Goal: Information Seeking & Learning: Check status

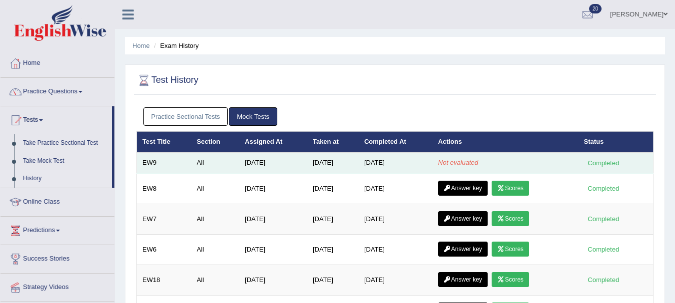
click at [338, 160] on td "Aug 12, 2025" at bounding box center [332, 162] width 51 height 21
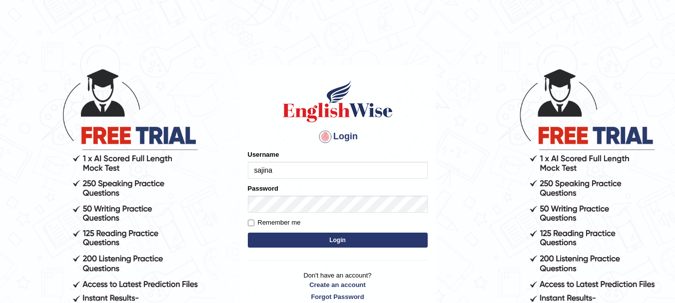
type input "sajinaooo"
click at [310, 243] on button "Login" at bounding box center [338, 240] width 180 height 15
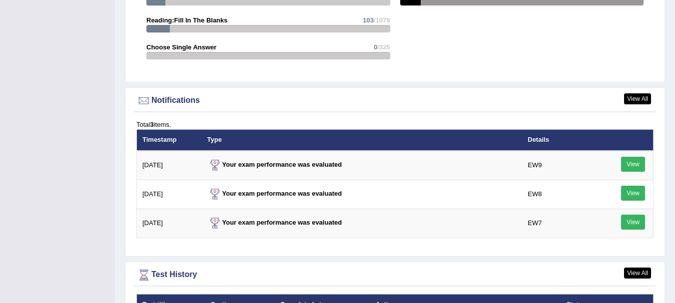
scroll to position [1220, 0]
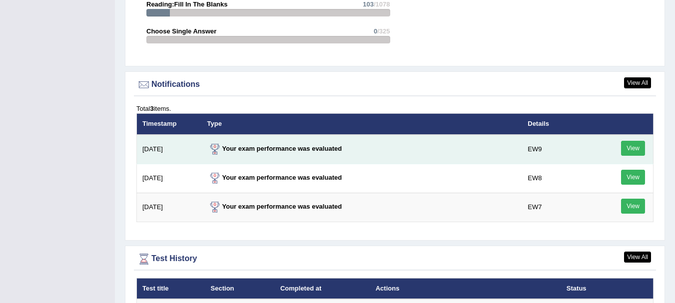
click at [339, 145] on strong "Your exam performance was evaluated" at bounding box center [274, 148] width 135 height 7
click at [638, 141] on link "View" at bounding box center [633, 148] width 24 height 15
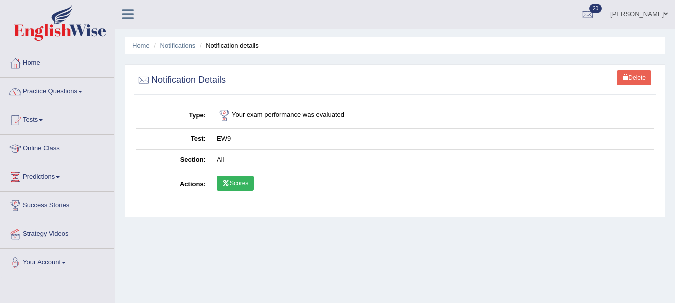
click at [243, 182] on link "Scores" at bounding box center [235, 183] width 37 height 15
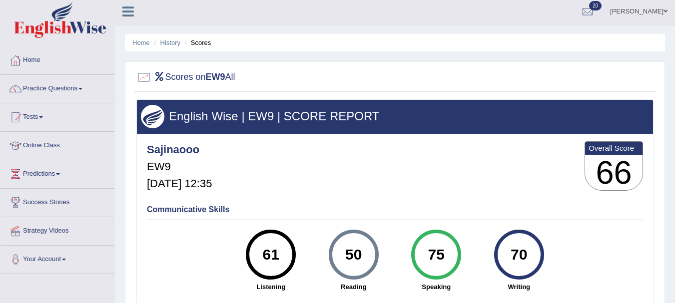
scroll to position [3, 0]
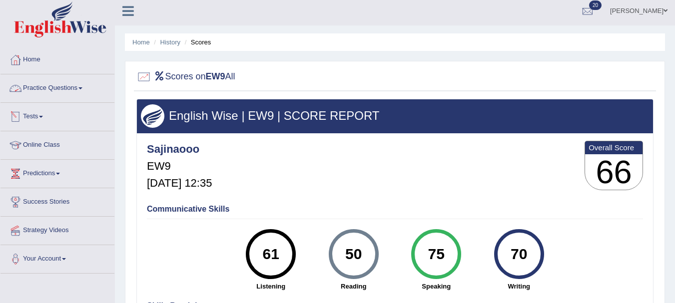
click at [40, 117] on link "Tests" at bounding box center [57, 115] width 114 height 25
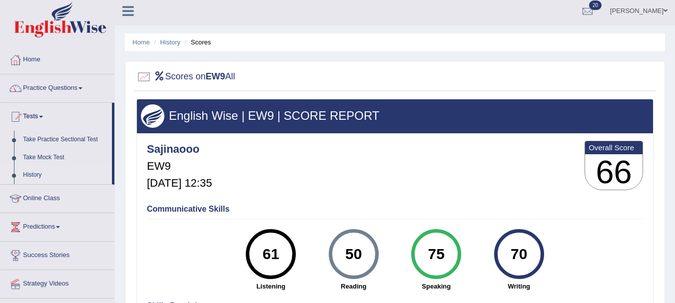
click at [43, 171] on link "History" at bounding box center [64, 175] width 93 height 18
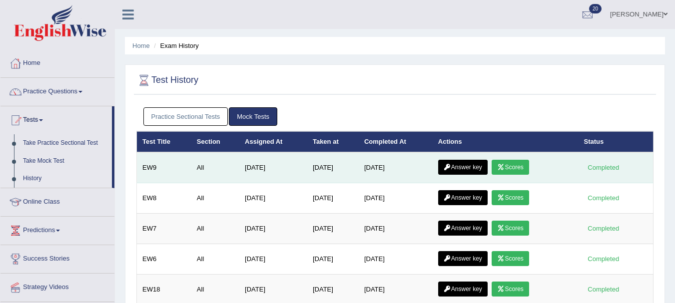
click at [480, 169] on link "Answer key" at bounding box center [462, 167] width 49 height 15
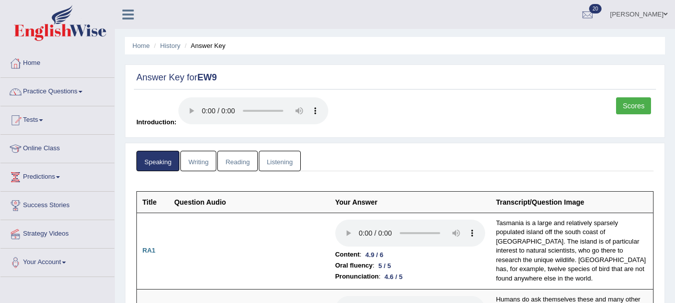
click at [204, 163] on link "Writing" at bounding box center [198, 161] width 36 height 20
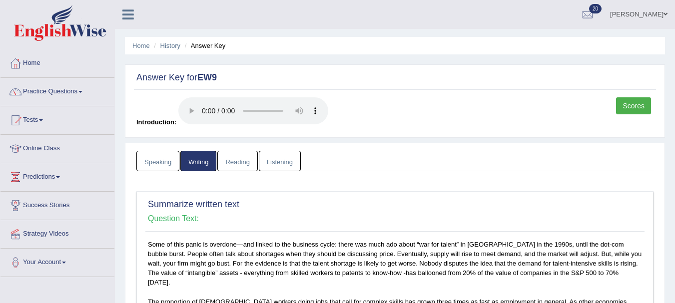
click at [242, 161] on link "Reading" at bounding box center [237, 161] width 40 height 20
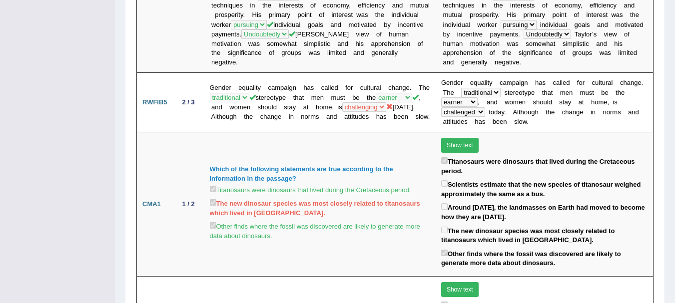
scroll to position [909, 0]
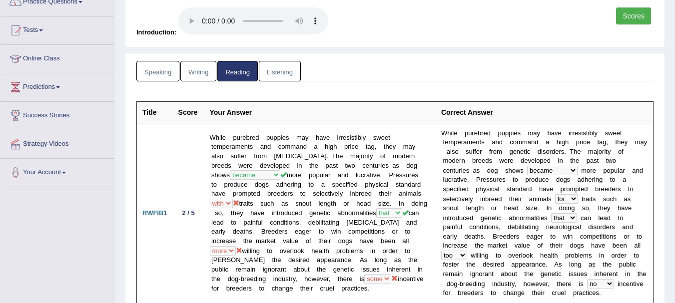
scroll to position [0, 0]
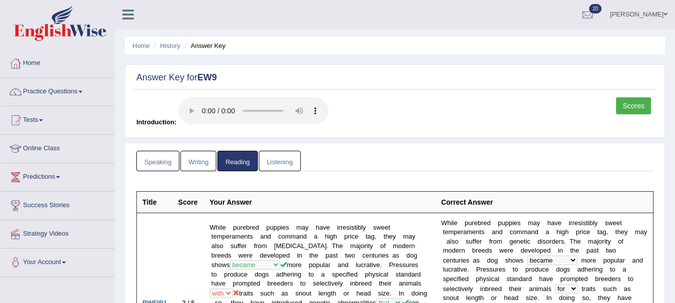
click at [292, 160] on link "Listening" at bounding box center [280, 161] width 42 height 20
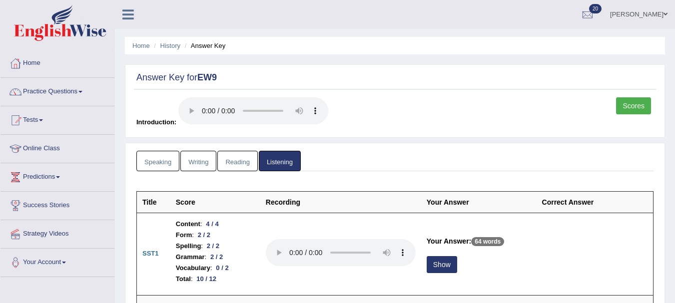
click at [649, 110] on link "Scores" at bounding box center [633, 105] width 35 height 17
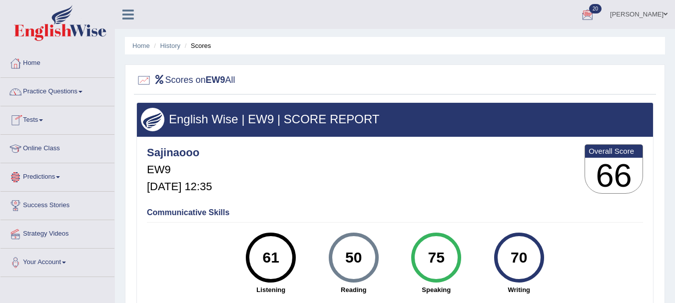
click at [45, 123] on link "Tests" at bounding box center [57, 118] width 114 height 25
